Goal: Task Accomplishment & Management: Manage account settings

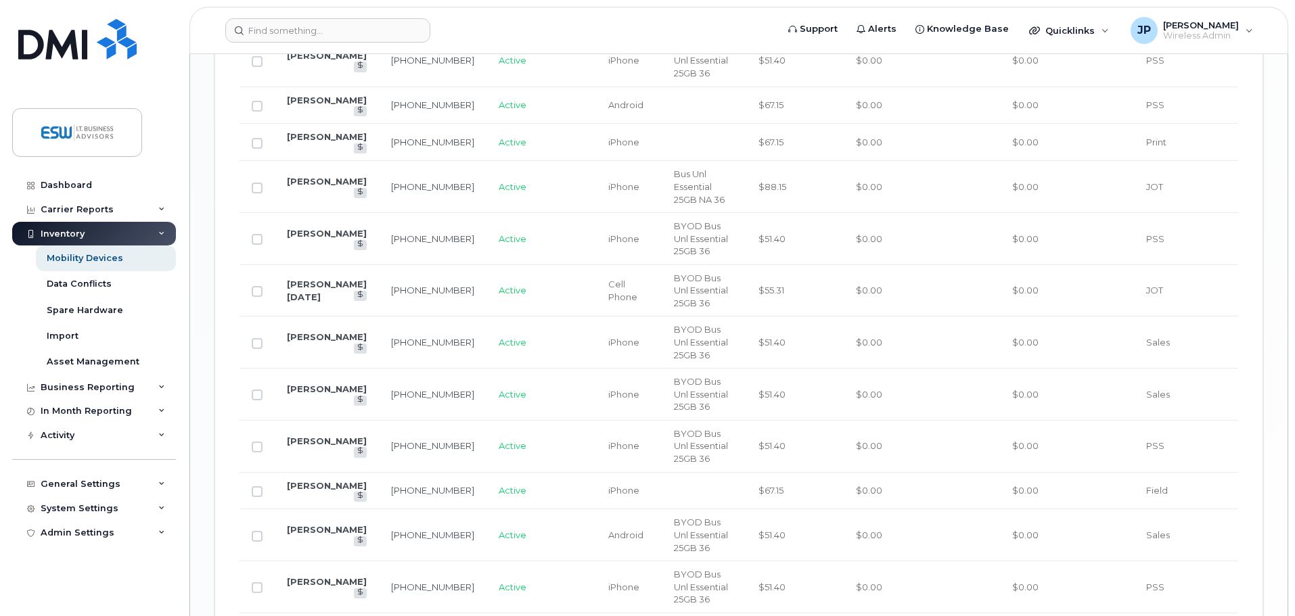
scroll to position [2165, 0]
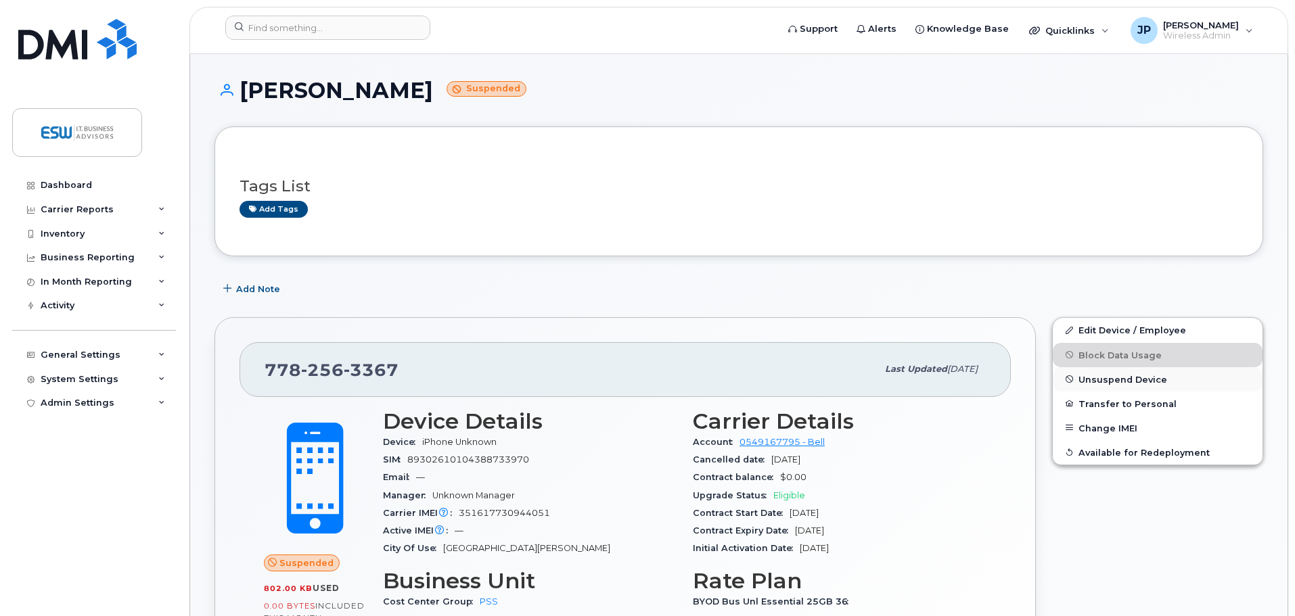
click at [1116, 380] on span "Unsuspend Device" at bounding box center [1122, 379] width 89 height 10
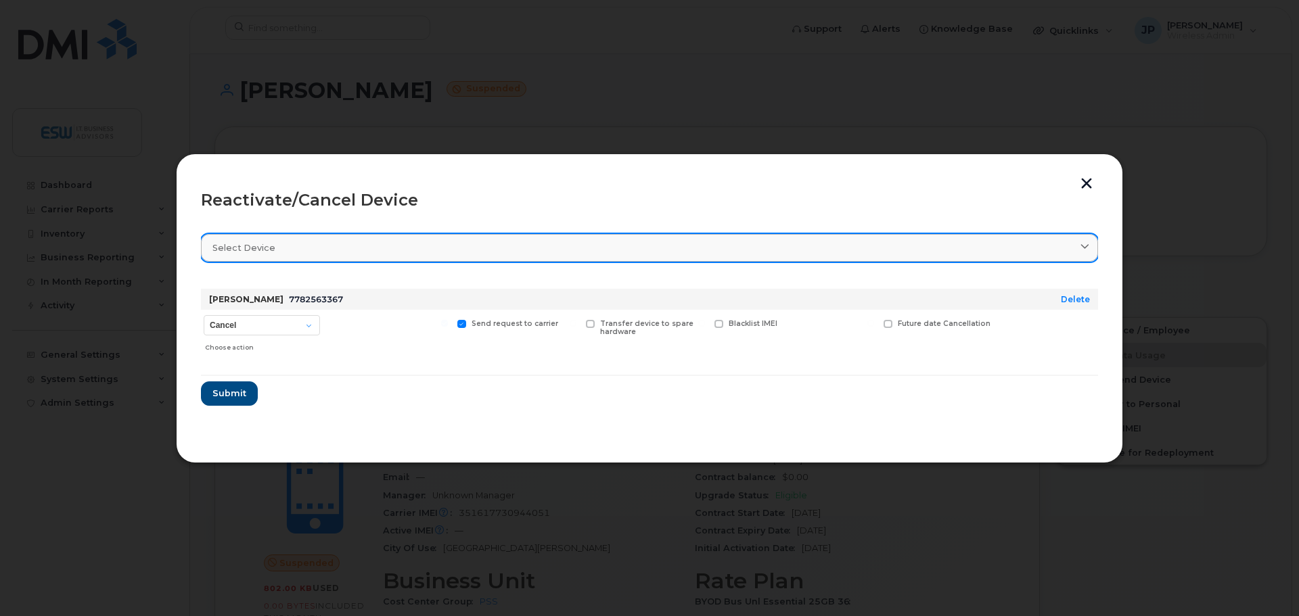
click at [309, 251] on div "Select device" at bounding box center [649, 248] width 874 height 13
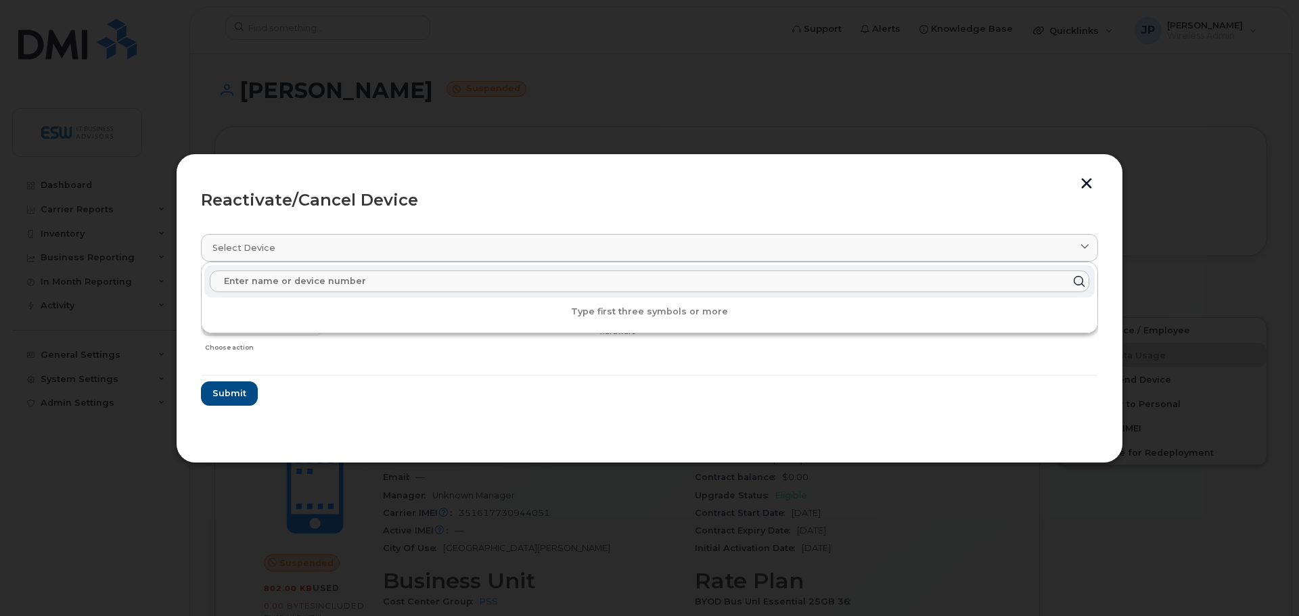
click at [304, 279] on input "text" at bounding box center [649, 282] width 879 height 22
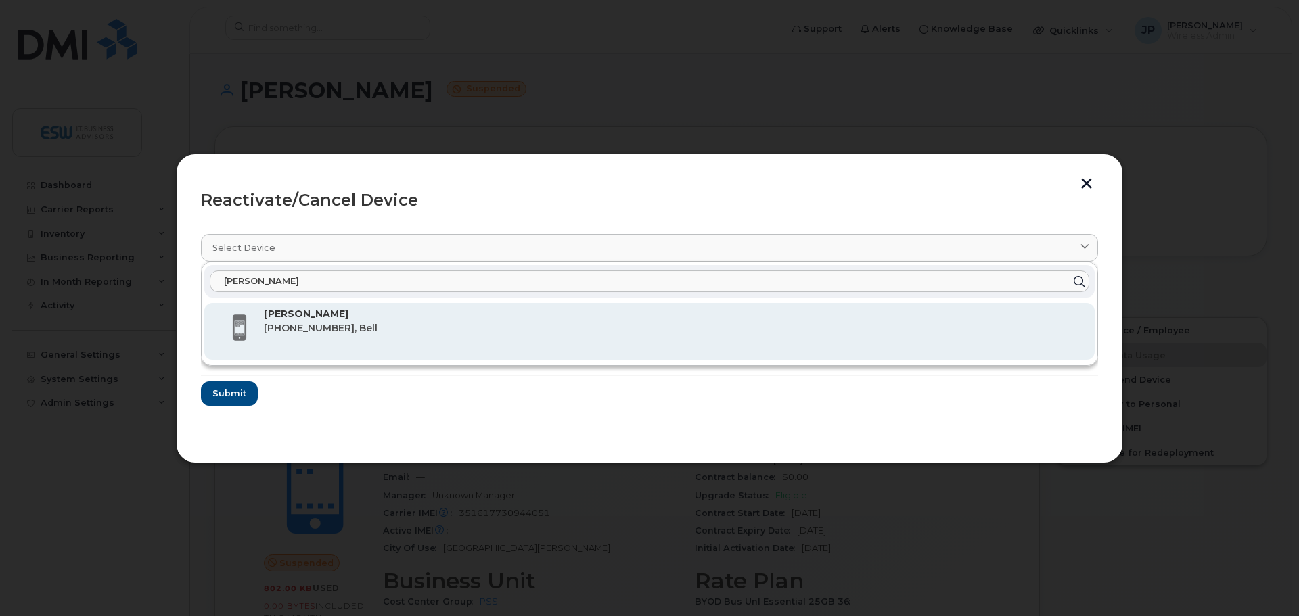
type input "ryan"
click at [308, 323] on span "778-256-3367, Bell" at bounding box center [321, 328] width 114 height 12
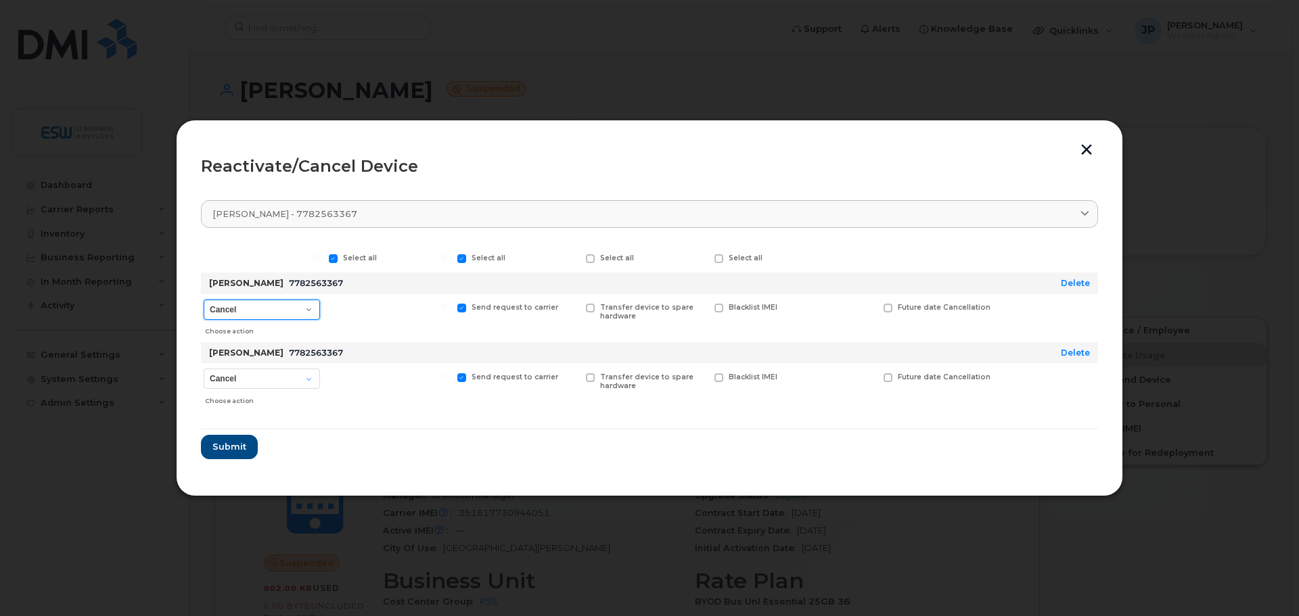
click at [311, 306] on select "Cancel Suspend - Extend Suspension Reactivate" at bounding box center [262, 310] width 116 height 20
select select "[object Object]"
click at [204, 300] on select "Cancel Suspend - Extend Suspension Reactivate" at bounding box center [262, 310] width 116 height 20
click at [222, 456] on button "Submit" at bounding box center [228, 447] width 55 height 24
click at [309, 379] on select "Cancel Reactivate" at bounding box center [262, 379] width 116 height 20
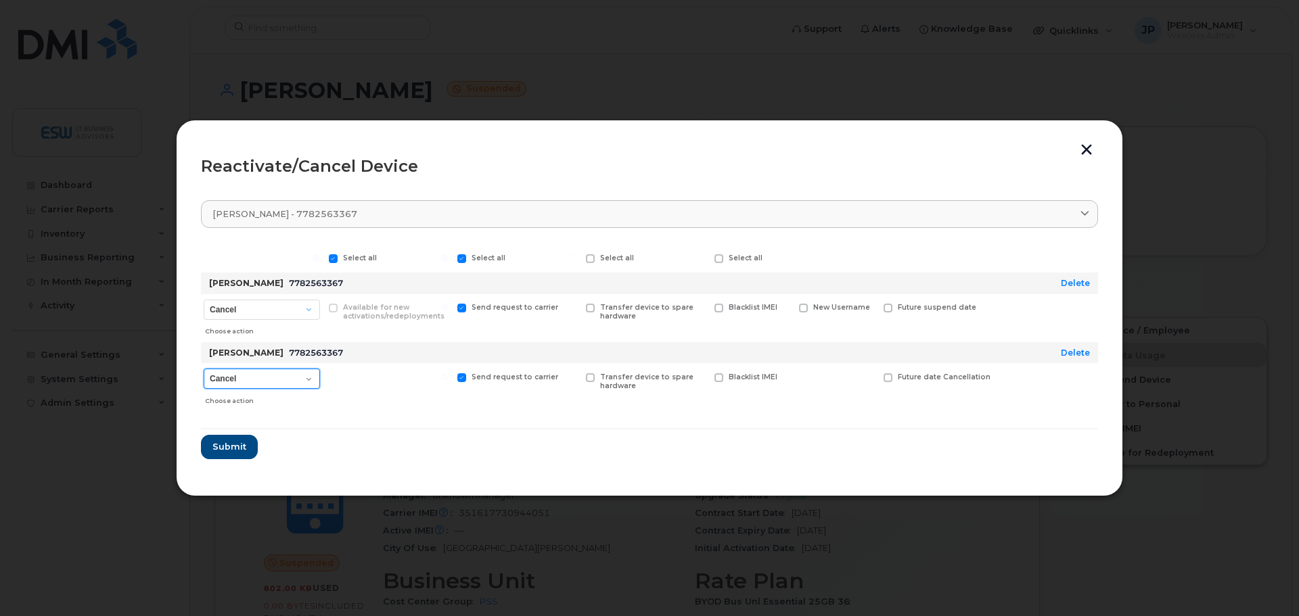
select select "[object Object]"
click at [204, 369] on select "Cancel Reactivate" at bounding box center [262, 379] width 116 height 20
click at [223, 448] on span "Submit" at bounding box center [229, 446] width 34 height 13
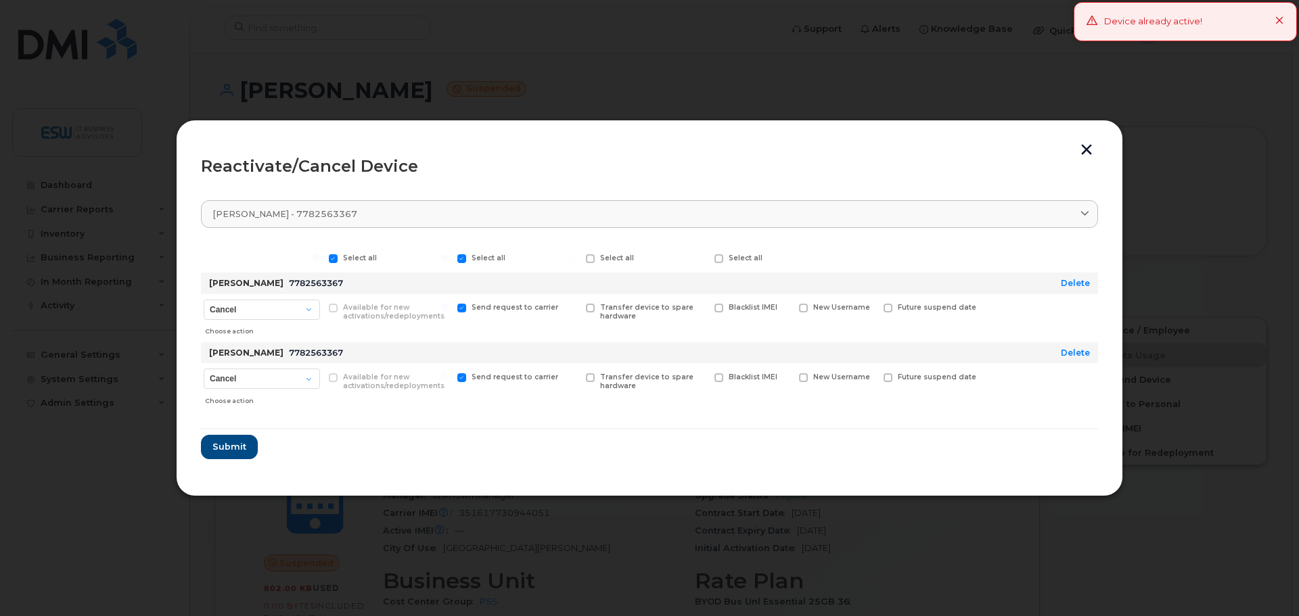
click at [1281, 18] on icon at bounding box center [1279, 21] width 9 height 9
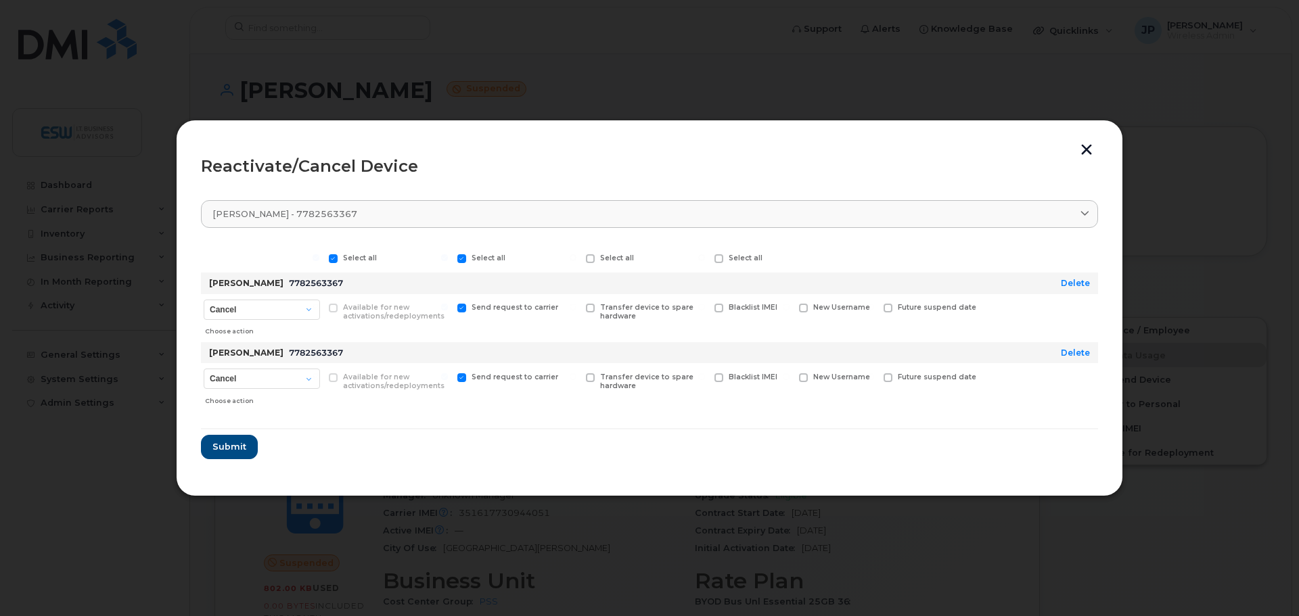
click at [1089, 147] on button "button" at bounding box center [1086, 151] width 20 height 14
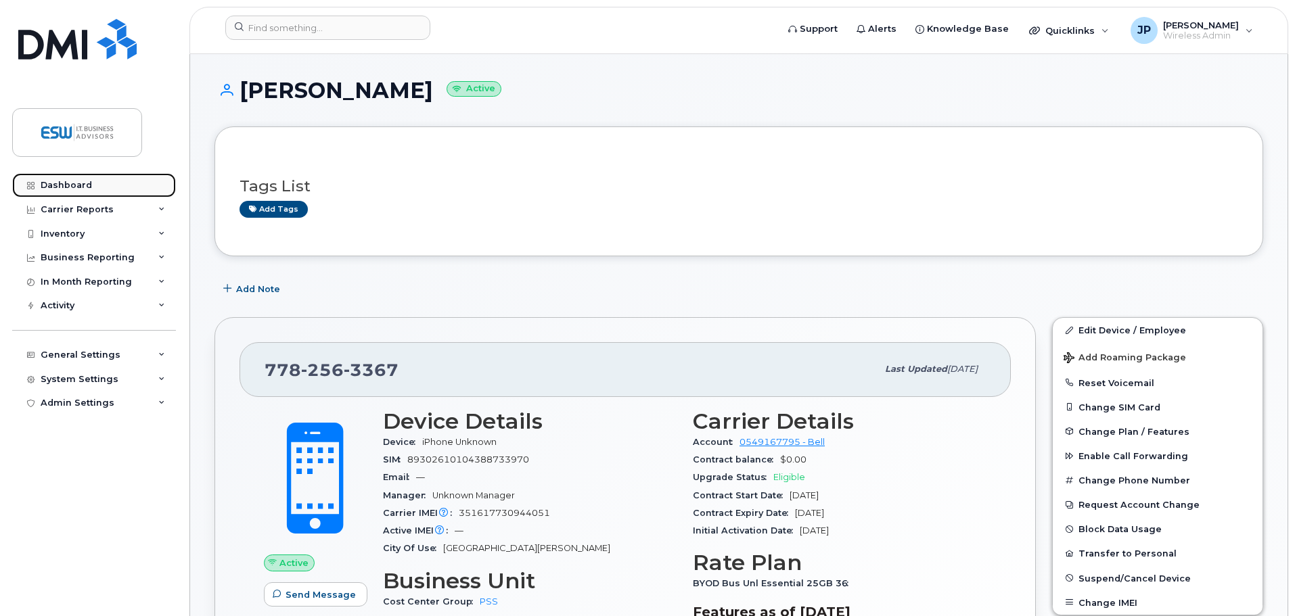
click at [79, 183] on div "Dashboard" at bounding box center [66, 185] width 51 height 11
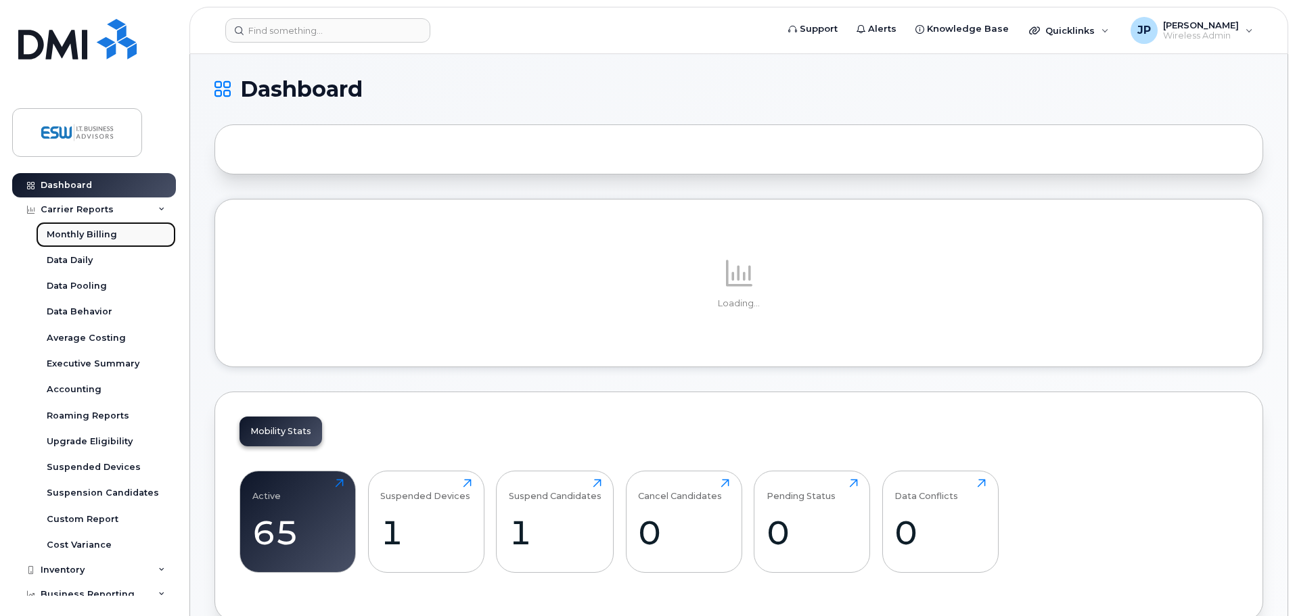
click at [82, 230] on div "Monthly Billing" at bounding box center [82, 235] width 70 height 12
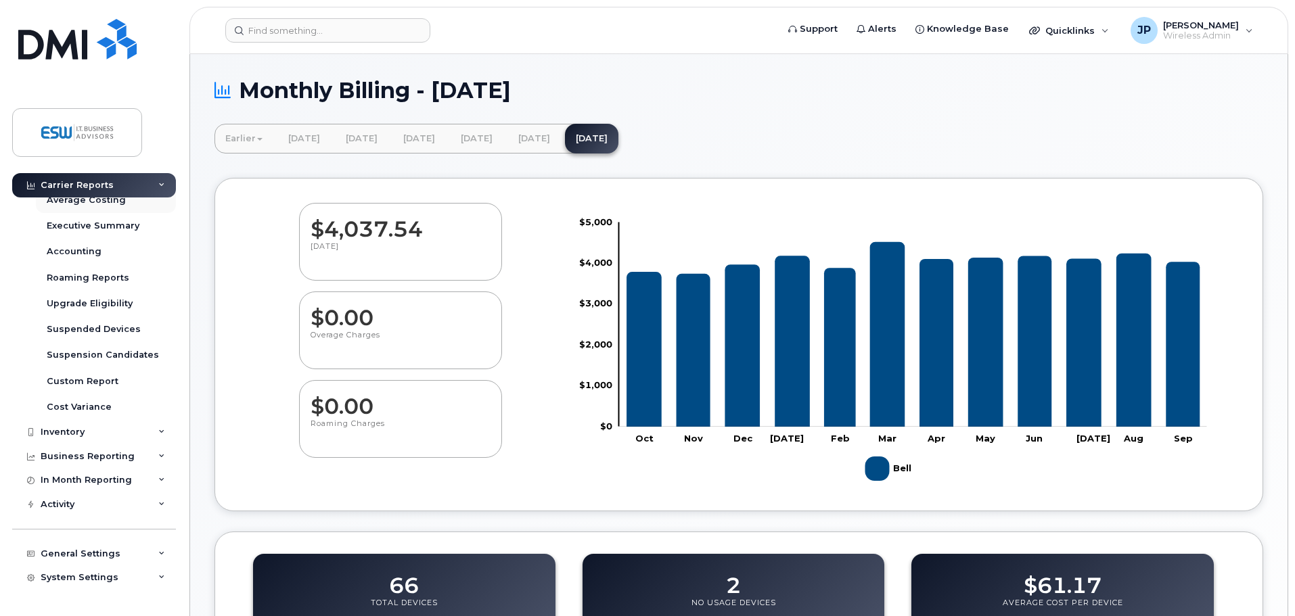
scroll to position [156, 0]
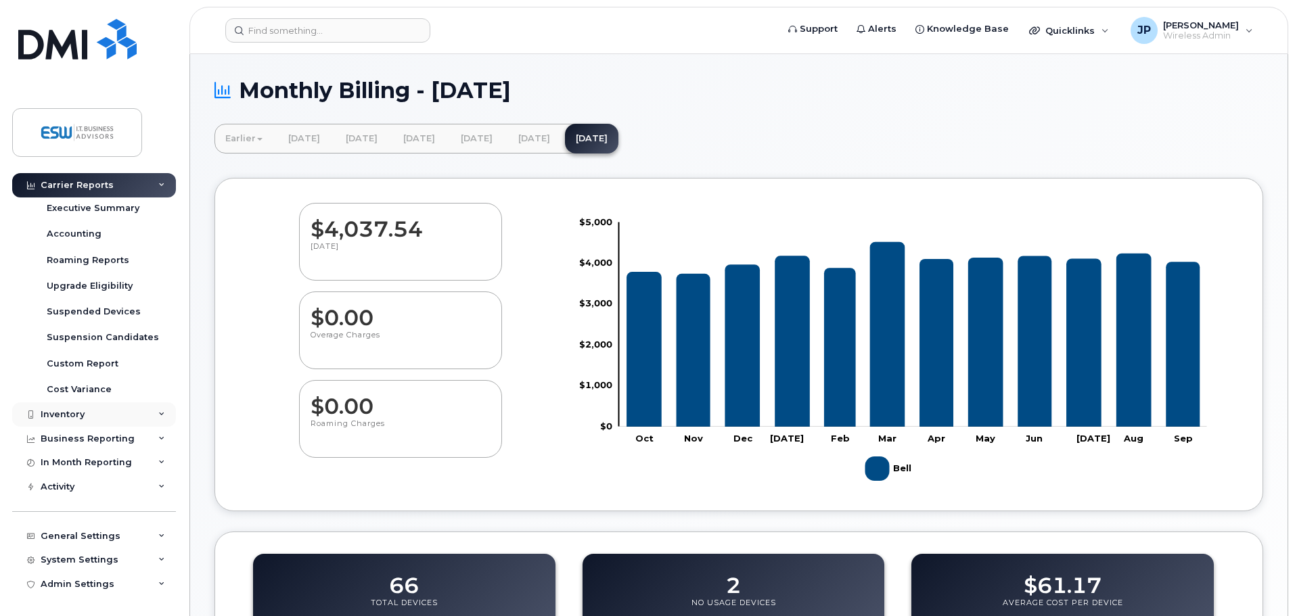
click at [64, 413] on div "Inventory" at bounding box center [63, 414] width 44 height 11
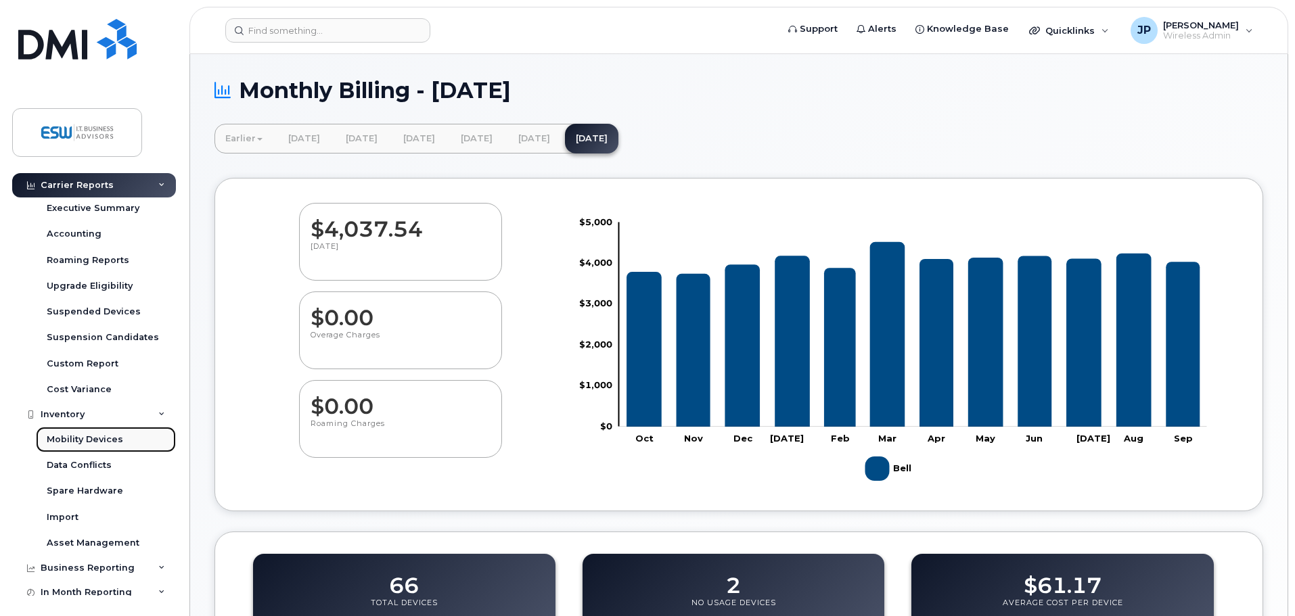
click at [65, 436] on div "Mobility Devices" at bounding box center [85, 440] width 76 height 12
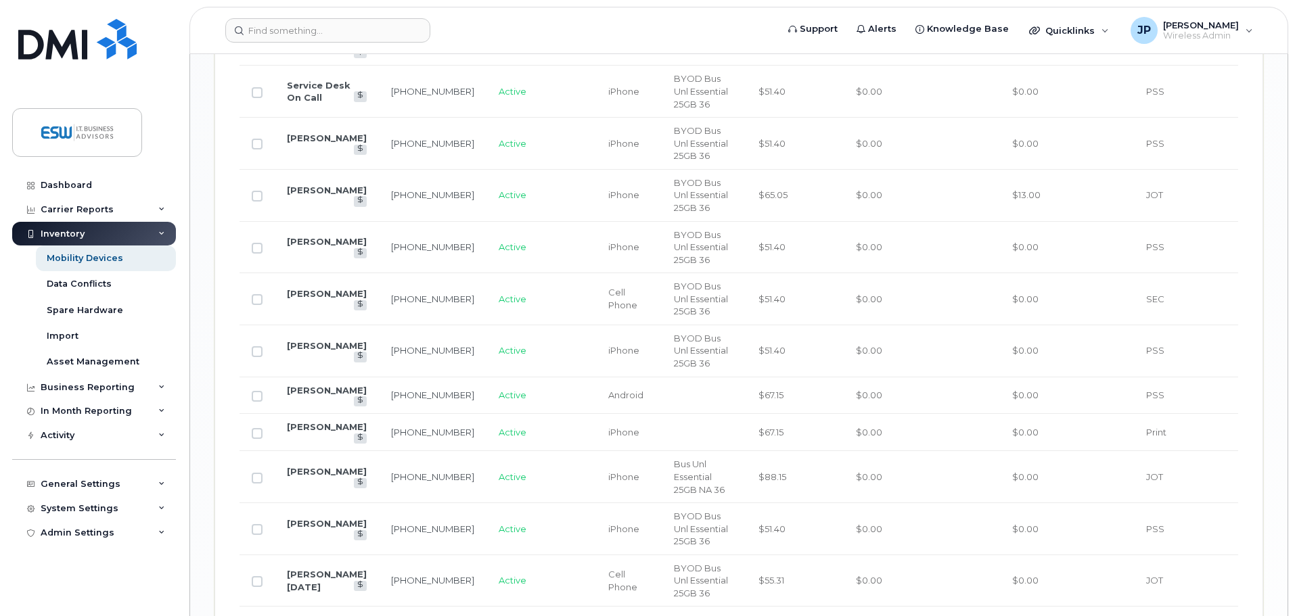
scroll to position [1757, 0]
